Goal: Find specific page/section: Find specific page/section

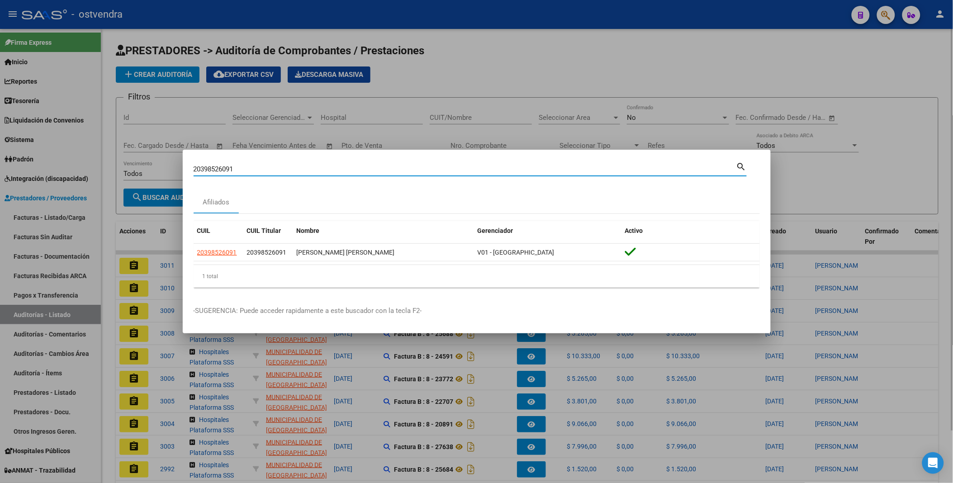
drag, startPoint x: 896, startPoint y: 75, endPoint x: 898, endPoint y: 69, distance: 6.2
click at [897, 75] on div at bounding box center [476, 241] width 953 height 483
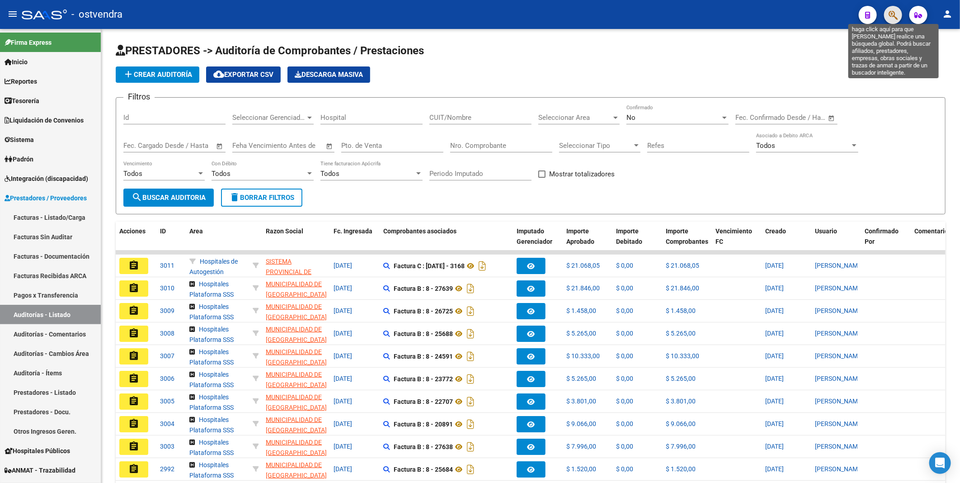
click at [893, 14] on icon "button" at bounding box center [893, 15] width 9 height 10
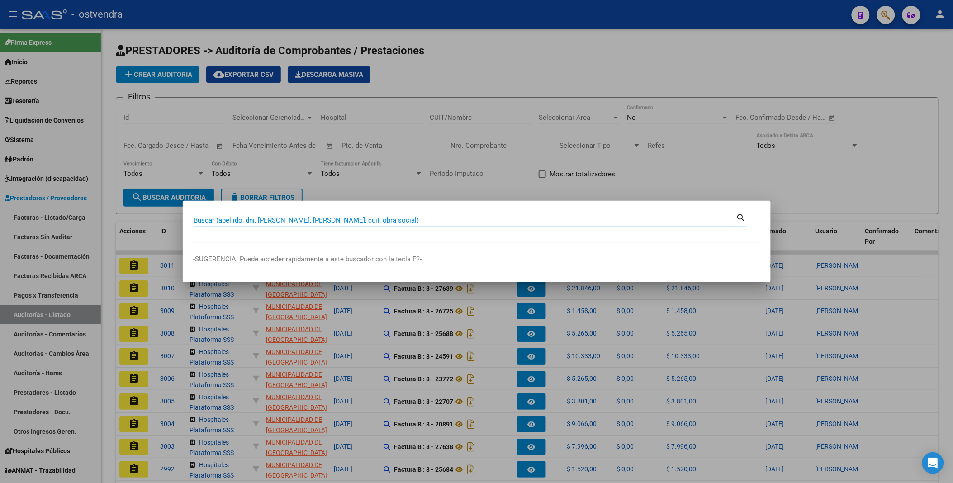
click at [388, 221] on input "Buscar (apellido, dni, [PERSON_NAME], [PERSON_NAME], cuit, obra social)" at bounding box center [465, 220] width 543 height 8
type input "70814401"
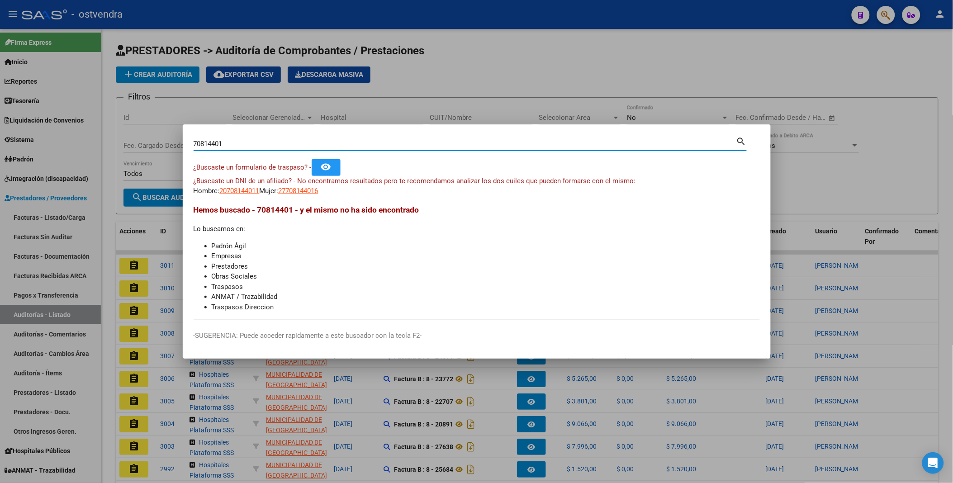
click at [525, 59] on div at bounding box center [476, 241] width 953 height 483
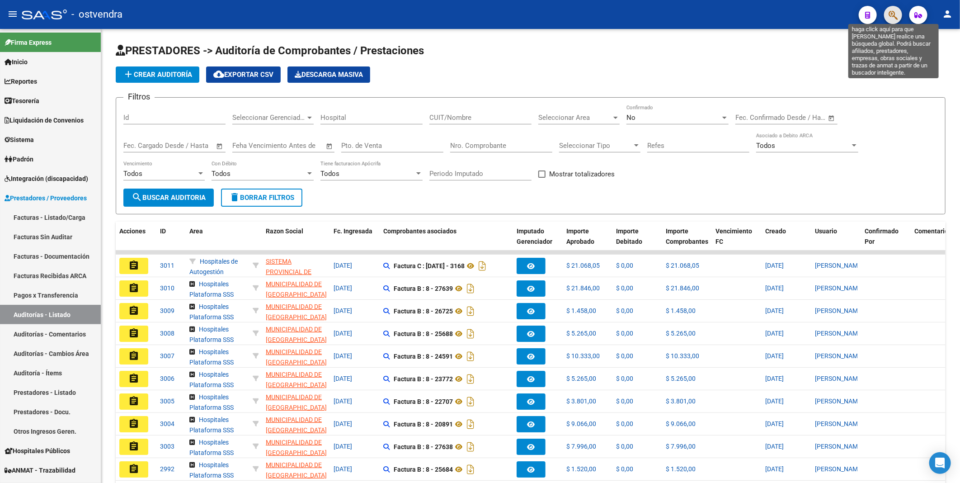
click at [892, 14] on icon "button" at bounding box center [893, 15] width 9 height 10
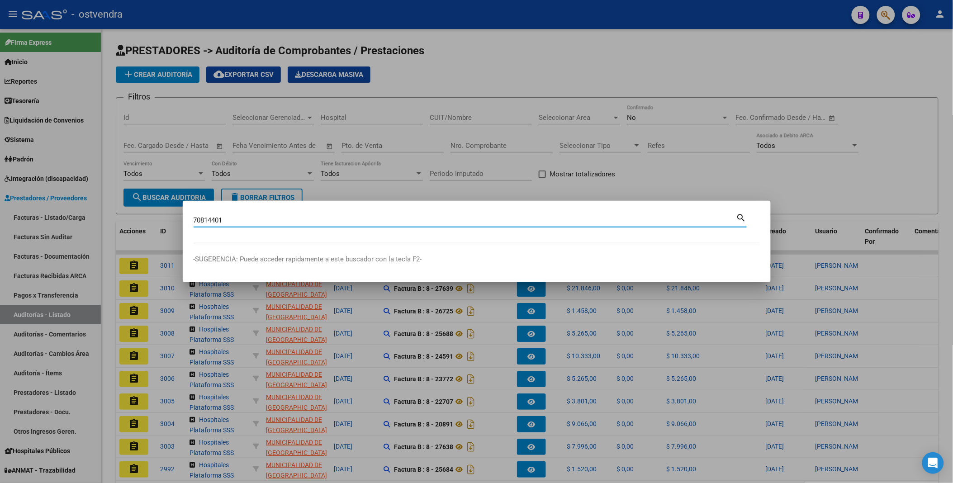
type input "70814401"
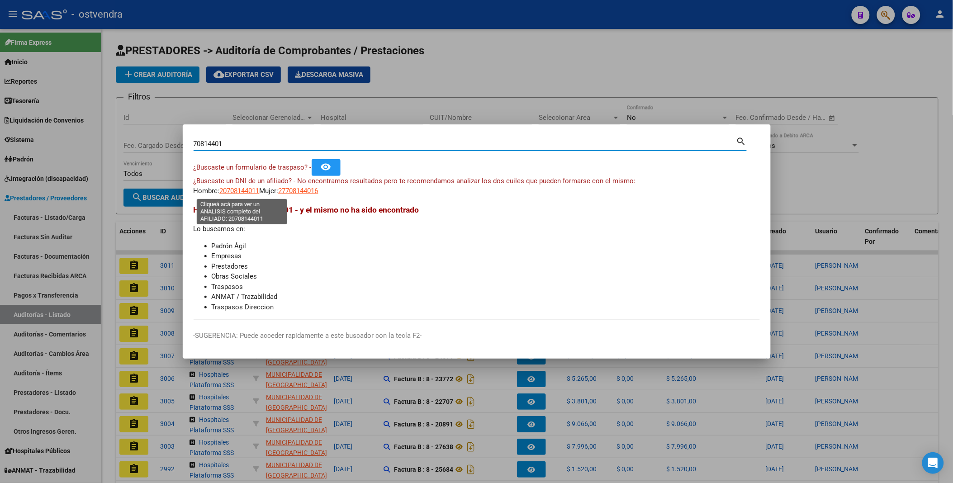
click at [232, 193] on span "20708144011" at bounding box center [240, 191] width 40 height 8
type textarea "20708144011"
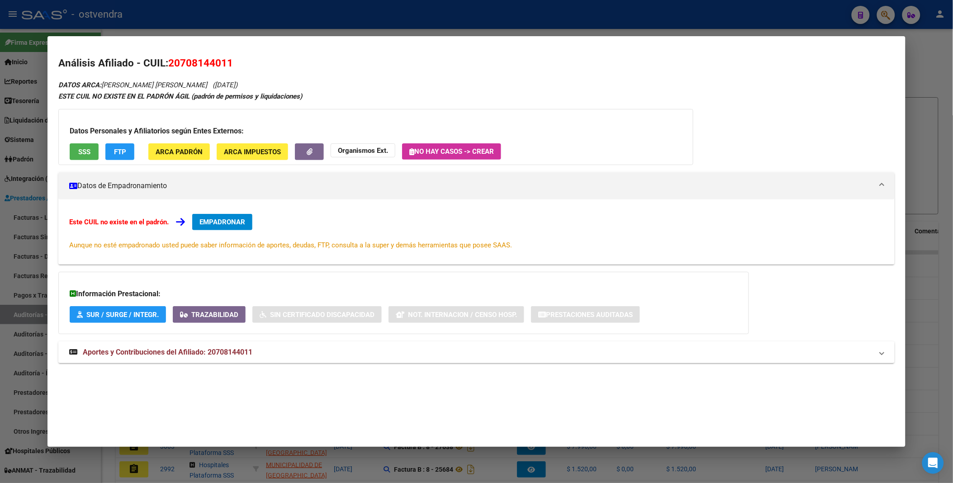
click at [941, 59] on div at bounding box center [476, 241] width 953 height 483
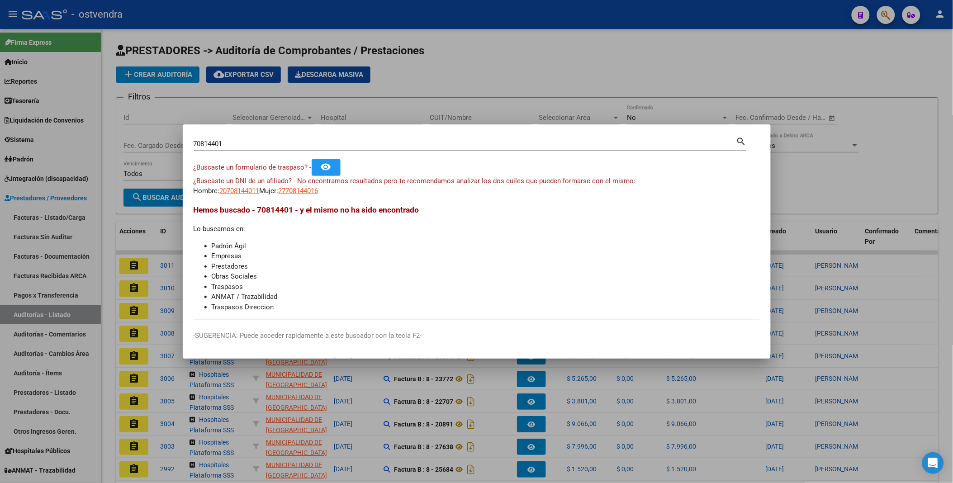
click at [749, 64] on div at bounding box center [476, 241] width 953 height 483
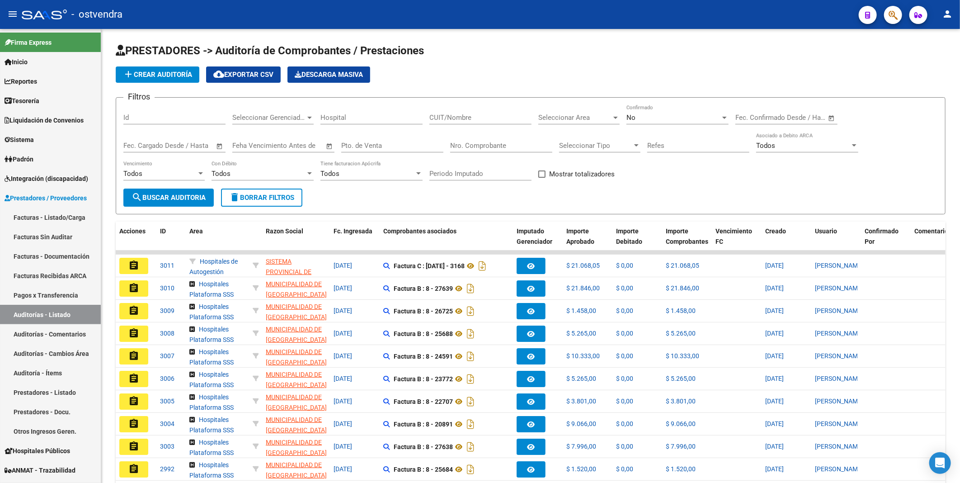
click at [892, 12] on icon "button" at bounding box center [893, 15] width 9 height 10
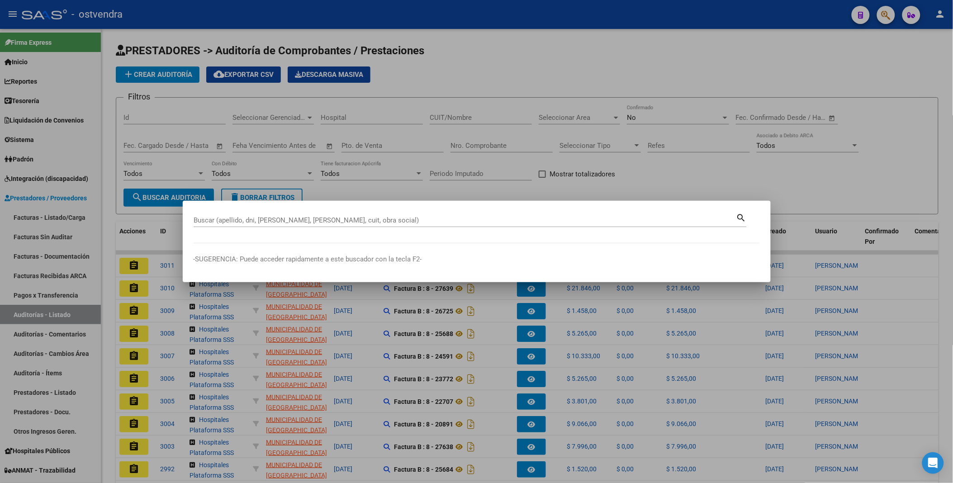
click at [640, 219] on div "Buscar (apellido, dni, [PERSON_NAME], [PERSON_NAME], cuit, obra social)" at bounding box center [465, 220] width 543 height 14
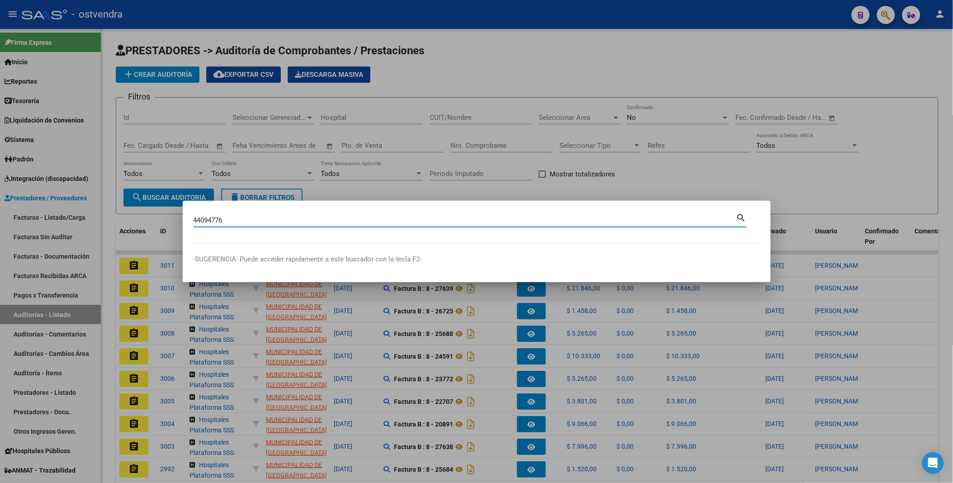
type input "44094776"
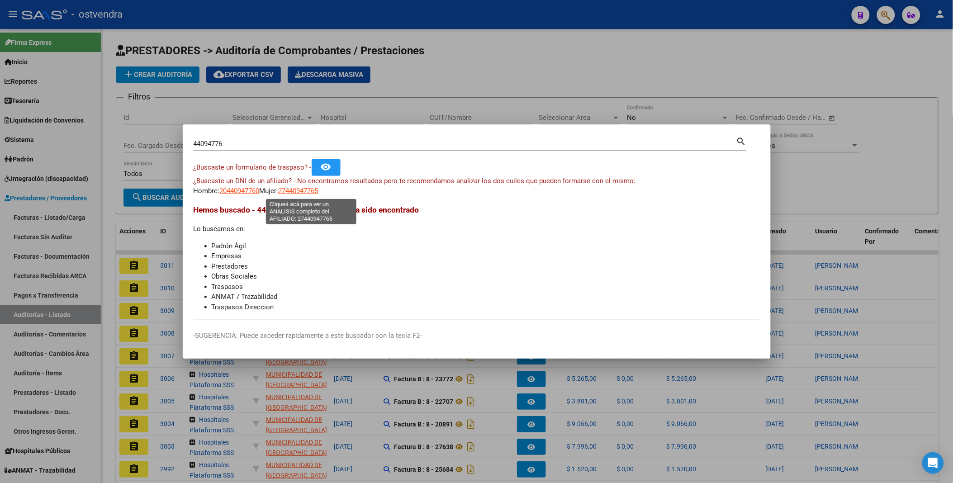
click at [302, 194] on span "27440947765" at bounding box center [299, 191] width 40 height 8
type textarea "27440947765"
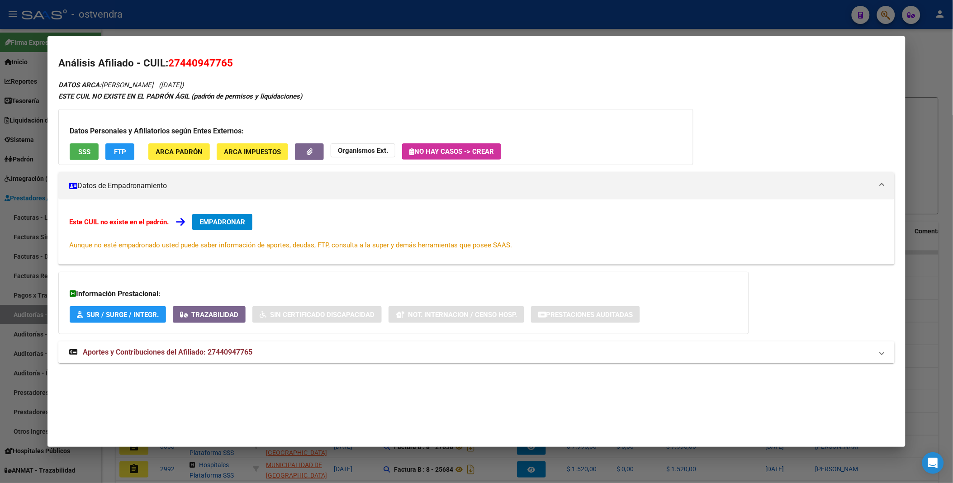
click at [927, 44] on div at bounding box center [476, 241] width 953 height 483
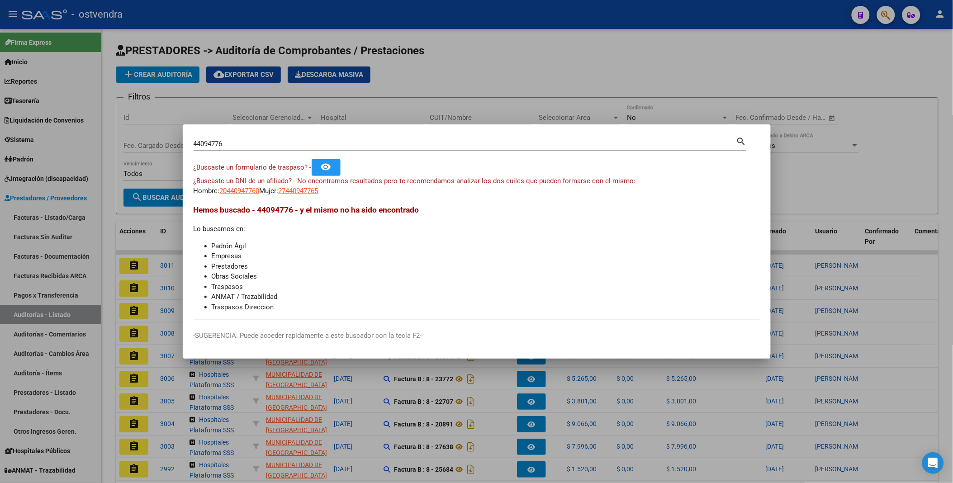
click at [791, 72] on div at bounding box center [476, 241] width 953 height 483
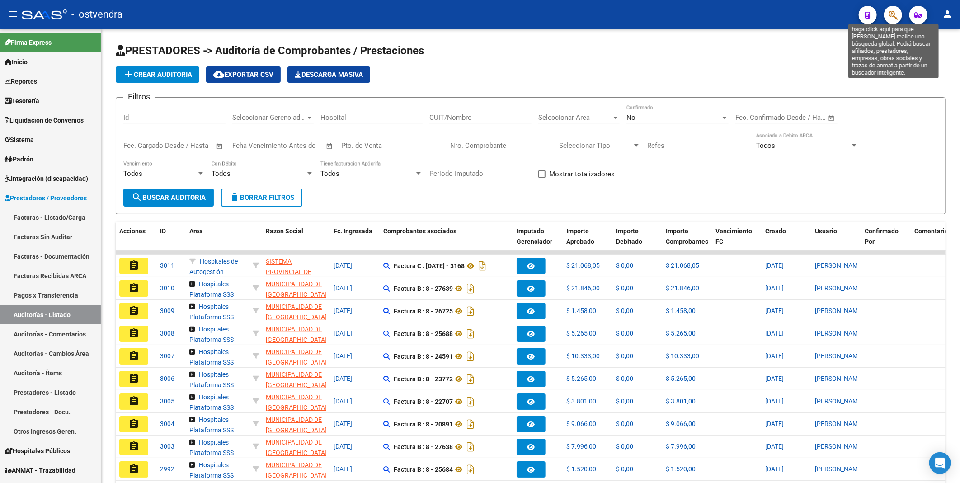
click at [892, 13] on icon "button" at bounding box center [893, 15] width 9 height 10
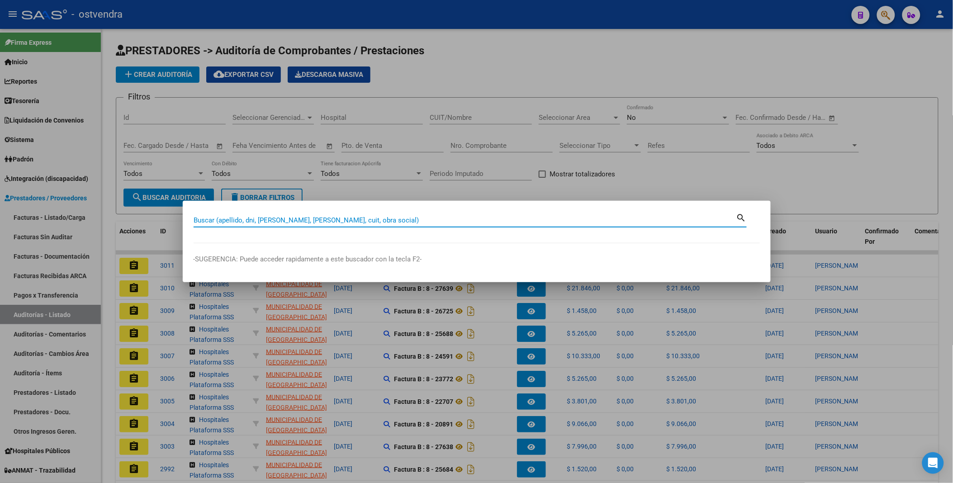
click at [384, 219] on input "Buscar (apellido, dni, [PERSON_NAME], [PERSON_NAME], cuit, obra social)" at bounding box center [465, 220] width 543 height 8
type input "39331533"
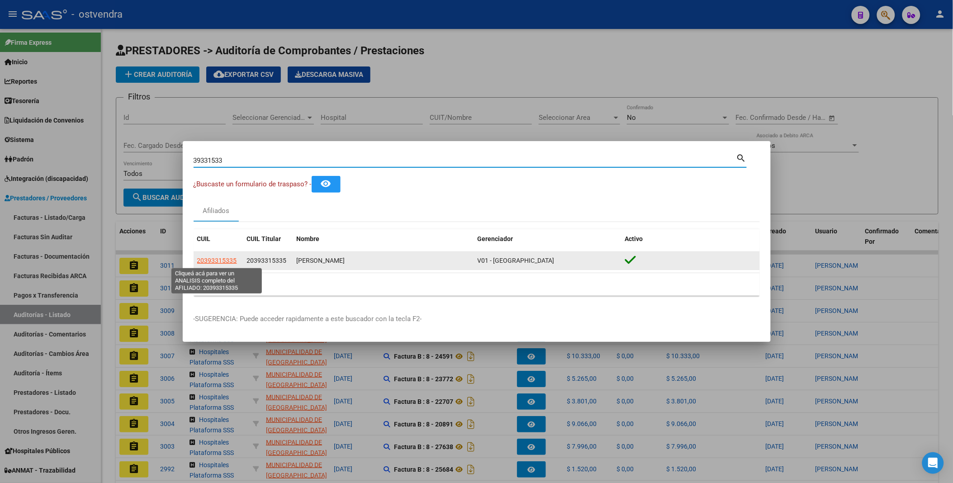
click at [229, 259] on span "20393315335" at bounding box center [217, 260] width 40 height 7
type textarea "20393315335"
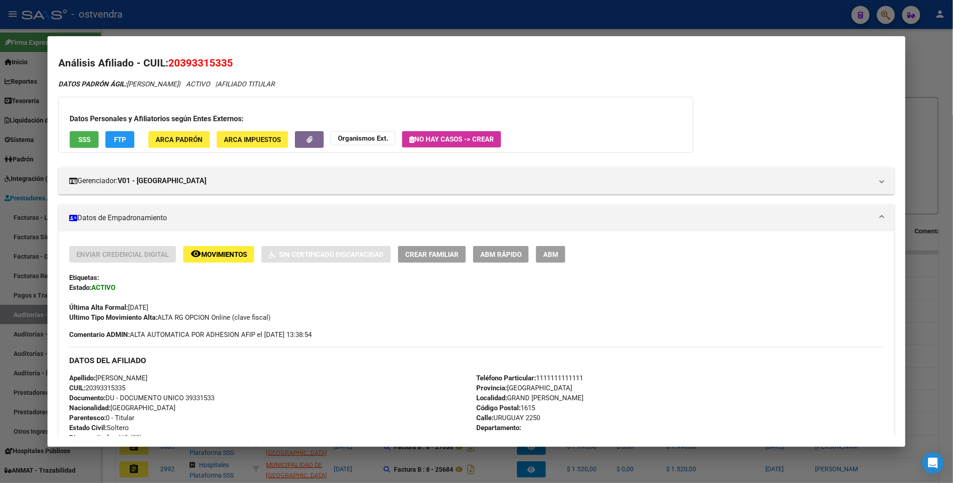
drag, startPoint x: 945, startPoint y: 73, endPoint x: 938, endPoint y: 73, distance: 7.2
click at [944, 73] on div at bounding box center [476, 241] width 953 height 483
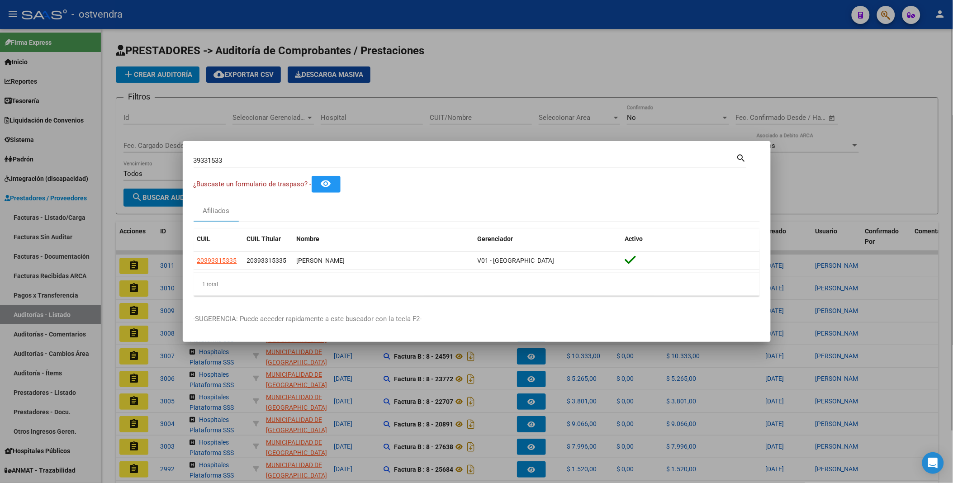
drag, startPoint x: 874, startPoint y: 69, endPoint x: 846, endPoint y: 83, distance: 31.7
click at [873, 66] on div at bounding box center [476, 241] width 953 height 483
